Goal: Navigation & Orientation: Understand site structure

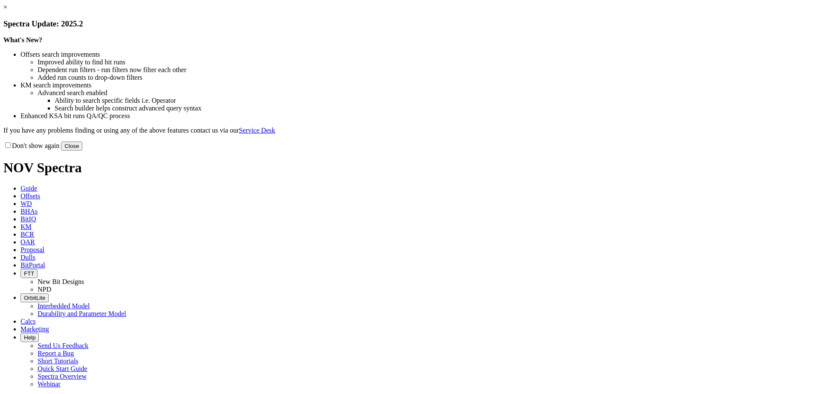
click at [7, 11] on link "×" at bounding box center [5, 6] width 4 height 7
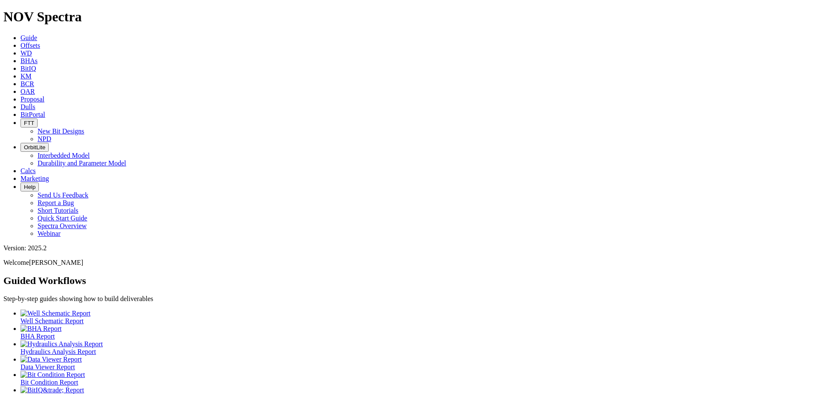
click at [49, 175] on span "Marketing" at bounding box center [34, 178] width 29 height 7
click at [40, 42] on span "Offsets" at bounding box center [30, 45] width 20 height 7
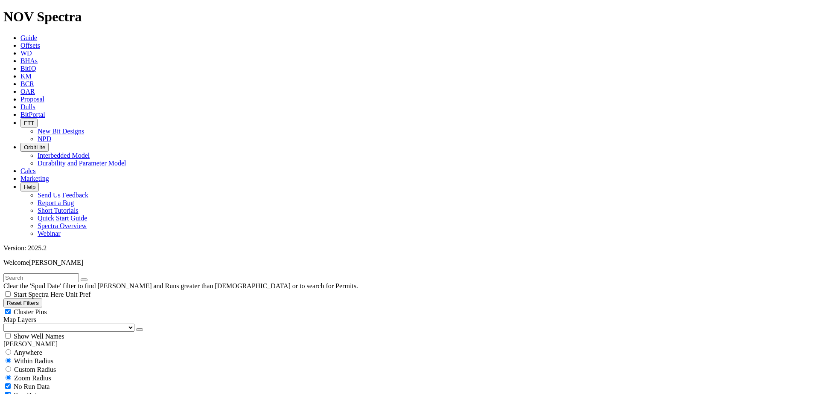
click at [32, 73] on span "KM" at bounding box center [25, 76] width 11 height 7
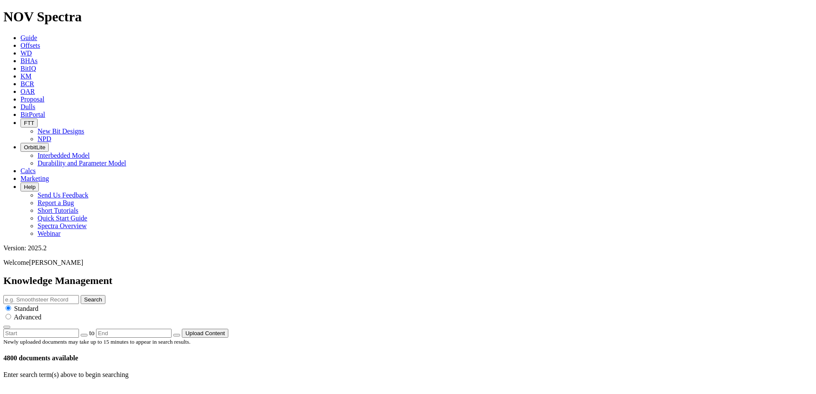
click at [34, 80] on span "BCR" at bounding box center [27, 83] width 14 height 7
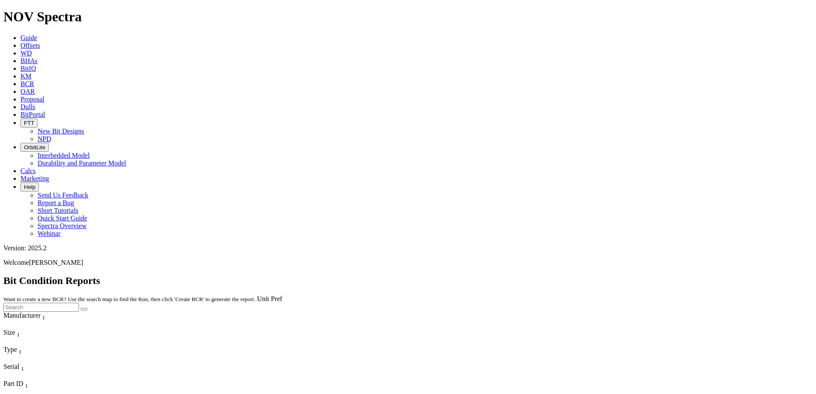
scroll to position [938, 0]
click at [5, 355] on icon "Column Menu" at bounding box center [4, 358] width 2 height 7
click at [78, 346] on div "Type 1" at bounding box center [40, 350] width 75 height 9
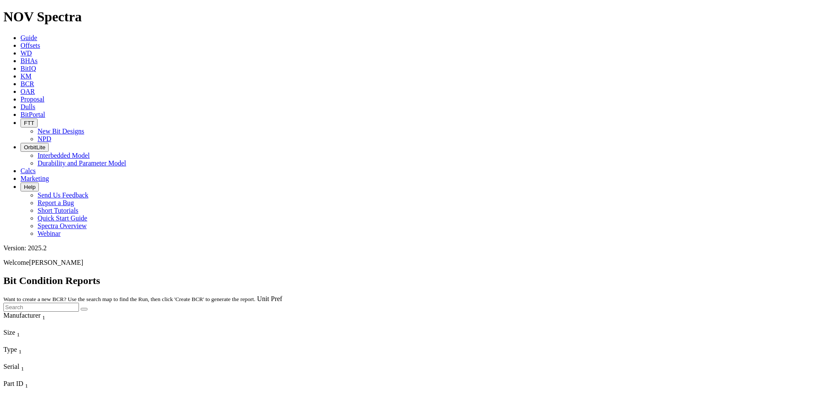
click at [35, 88] on span "OAR" at bounding box center [27, 91] width 15 height 7
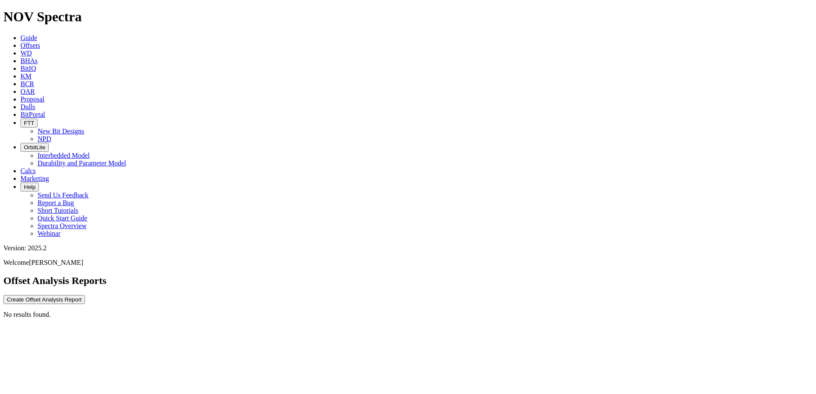
click at [412, 311] on p "No results found." at bounding box center [407, 315] width 809 height 8
click at [44, 96] on span "Proposal" at bounding box center [32, 99] width 24 height 7
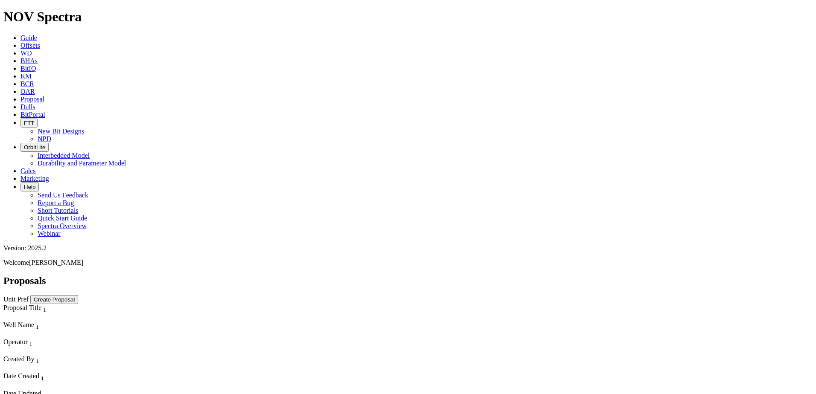
click at [35, 103] on span "Dulls" at bounding box center [27, 106] width 15 height 7
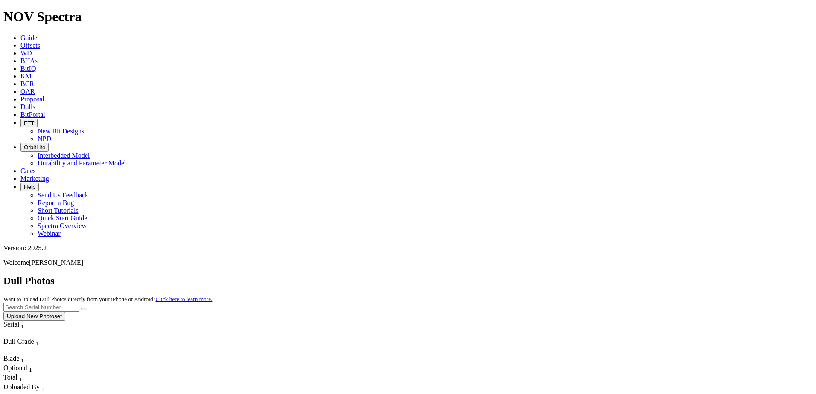
scroll to position [1612, 0]
click at [35, 184] on span "Help" at bounding box center [30, 187] width 12 height 6
click at [87, 215] on link "Quick Start Guide" at bounding box center [62, 218] width 49 height 7
click at [20, 34] on icon at bounding box center [20, 37] width 0 height 7
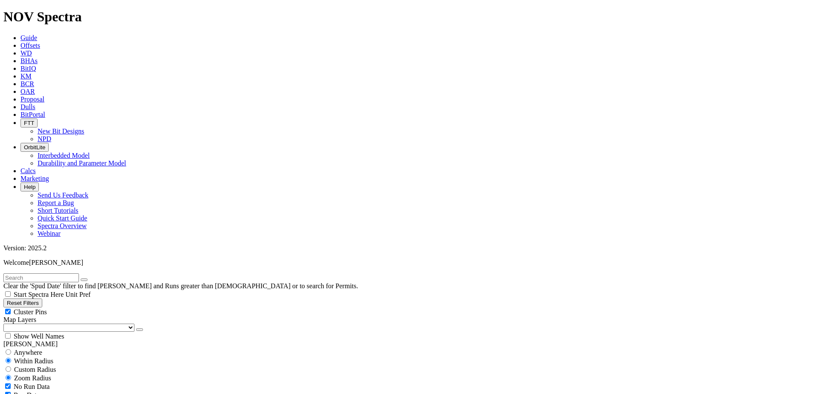
click at [37, 34] on link "Guide" at bounding box center [28, 37] width 17 height 7
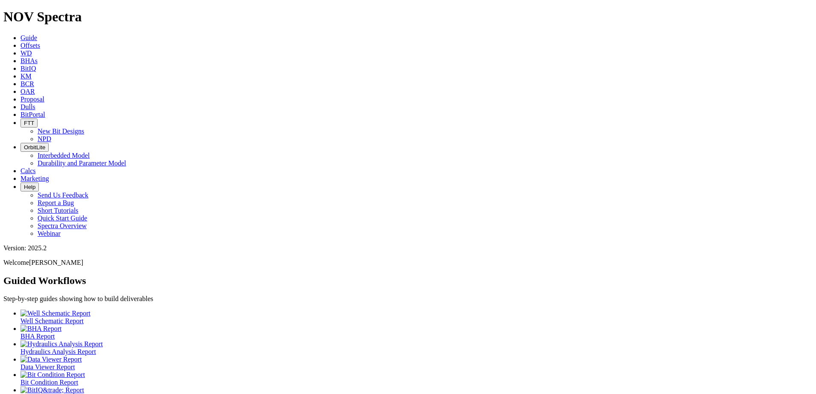
scroll to position [17, 0]
click at [20, 96] on icon at bounding box center [20, 99] width 0 height 7
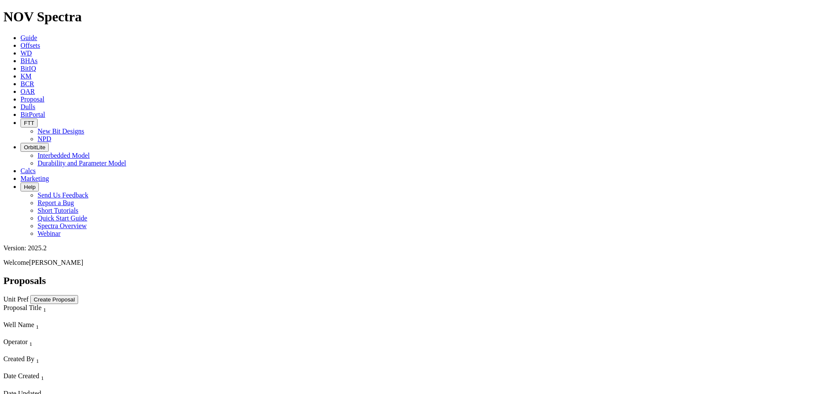
click at [20, 80] on icon at bounding box center [20, 83] width 0 height 7
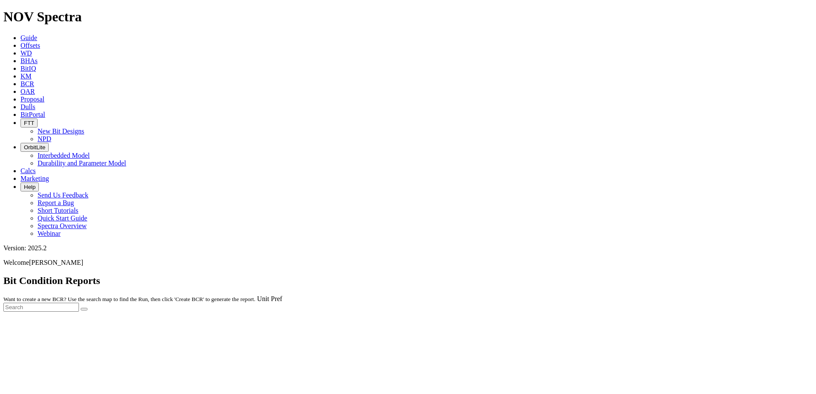
click at [241, 312] on div at bounding box center [407, 312] width 809 height 0
click at [32, 73] on span "KM" at bounding box center [25, 76] width 11 height 7
